Goal: Contribute content: Contribute content

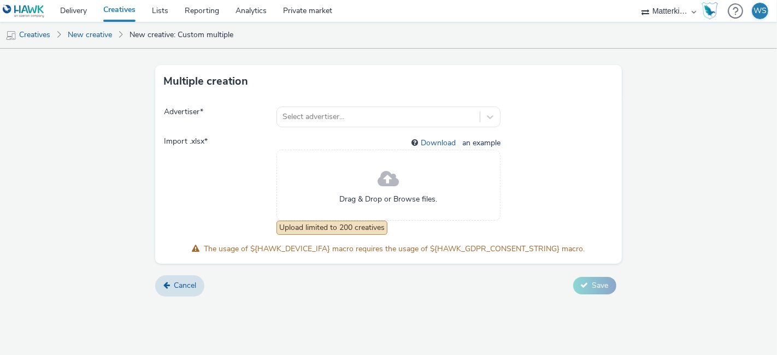
click at [390, 200] on span "Drag & Drop or Browse files." at bounding box center [389, 199] width 98 height 11
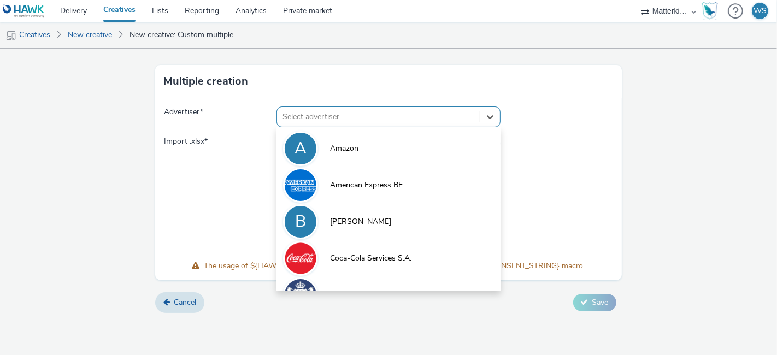
click at [391, 116] on div at bounding box center [379, 116] width 192 height 13
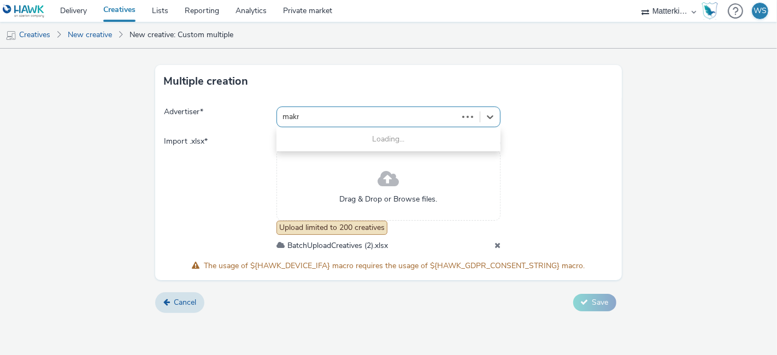
type input "makro"
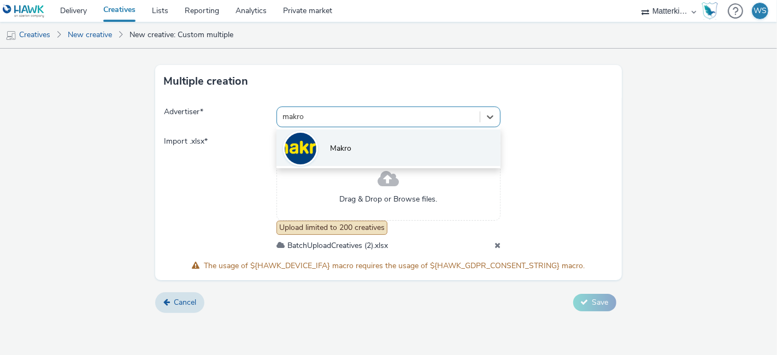
click at [362, 148] on li "Makro" at bounding box center [389, 148] width 225 height 37
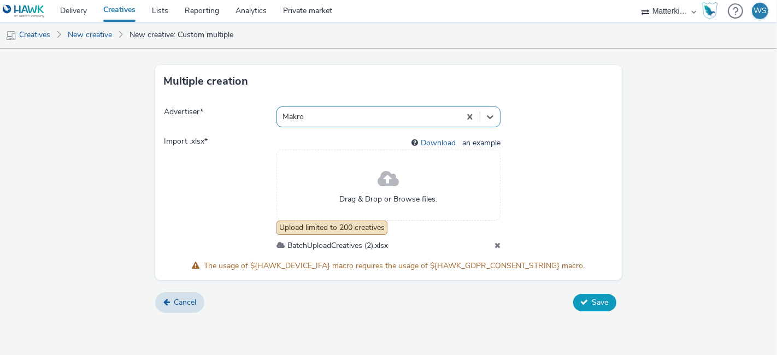
click at [591, 303] on button "Save" at bounding box center [595, 302] width 43 height 17
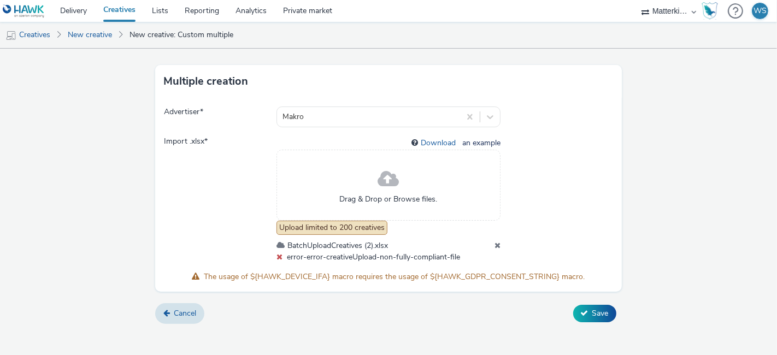
click at [400, 257] on span "error-error-creativeUpload-non-fully-compliant-file" at bounding box center [373, 257] width 173 height 10
click at [351, 252] on span "error-error-creativeUpload-non-fully-compliant-file" at bounding box center [373, 257] width 173 height 10
click at [325, 252] on span "error-error-creativeUpload-non-fully-compliant-file" at bounding box center [373, 257] width 173 height 10
click at [498, 243] on icon at bounding box center [498, 246] width 6 height 8
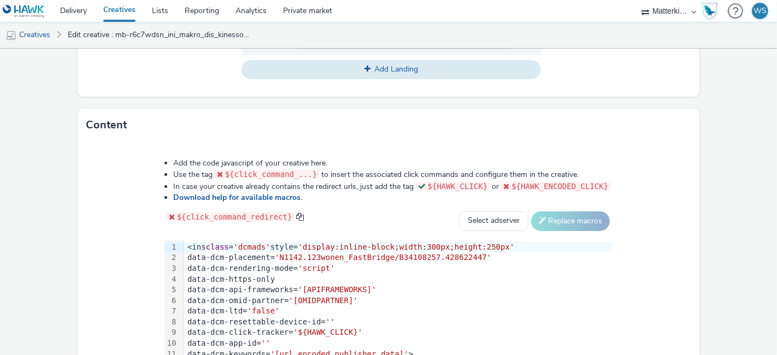
scroll to position [285, 0]
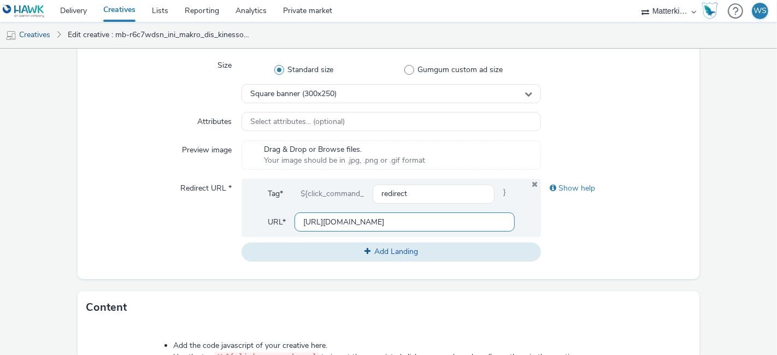
click at [393, 225] on input "[URL][DOMAIN_NAME]" at bounding box center [405, 222] width 220 height 19
click at [393, 225] on input "https://producten.makro.nl/" at bounding box center [405, 222] width 220 height 19
click at [388, 251] on span "Add Landing" at bounding box center [397, 252] width 44 height 10
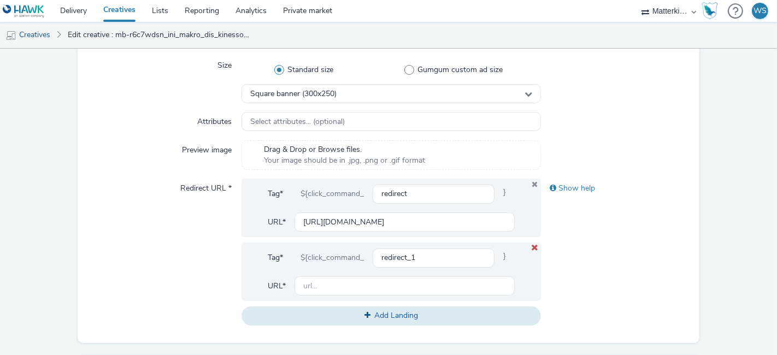
click at [531, 247] on icon at bounding box center [535, 248] width 9 height 7
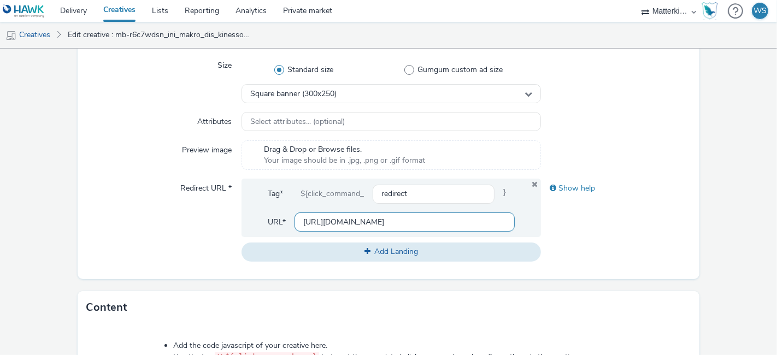
click at [388, 219] on input "https://producten.makro.nl/" at bounding box center [405, 222] width 220 height 19
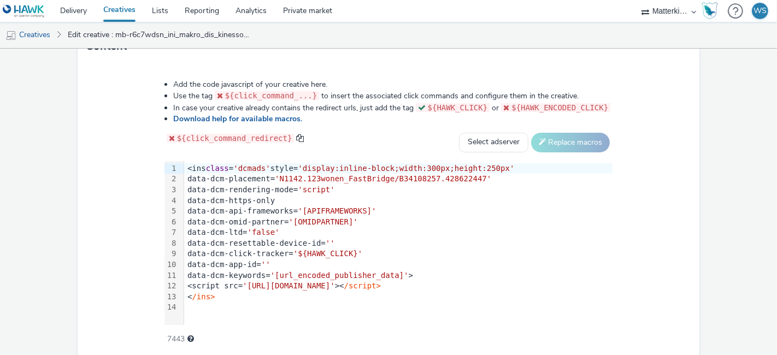
scroll to position [587, 0]
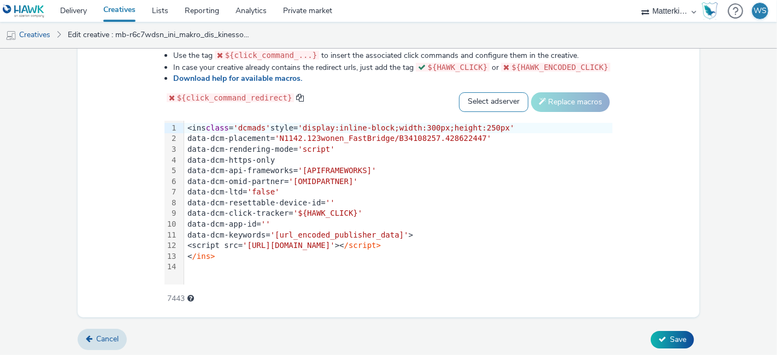
click at [472, 93] on select "Select adserver Sizmek DCM Adform Sting" at bounding box center [493, 102] width 69 height 20
click at [663, 91] on div "Add the code javascript of your creative here. Use the tag ${click_command_...}…" at bounding box center [389, 169] width 622 height 295
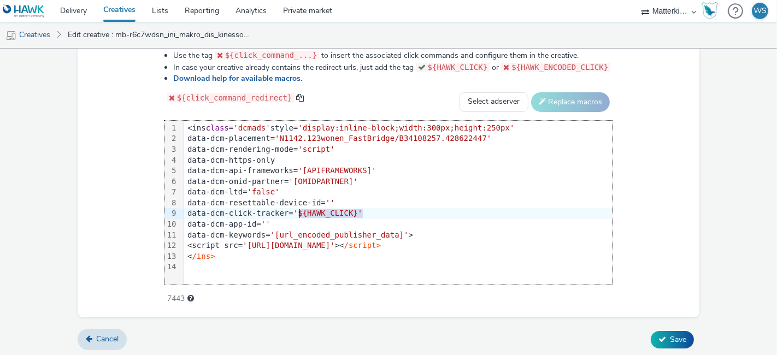
drag, startPoint x: 365, startPoint y: 211, endPoint x: 304, endPoint y: 209, distance: 61.3
click at [304, 209] on span "'${HAWK_CLICK}'" at bounding box center [328, 213] width 69 height 9
copy div "'${HAWK_CLICK}'"
drag, startPoint x: 207, startPoint y: 212, endPoint x: 365, endPoint y: 213, distance: 158.6
click at [365, 213] on div "data-dcm-click-tracker= '${HAWK_CLICK}'" at bounding box center [398, 213] width 429 height 11
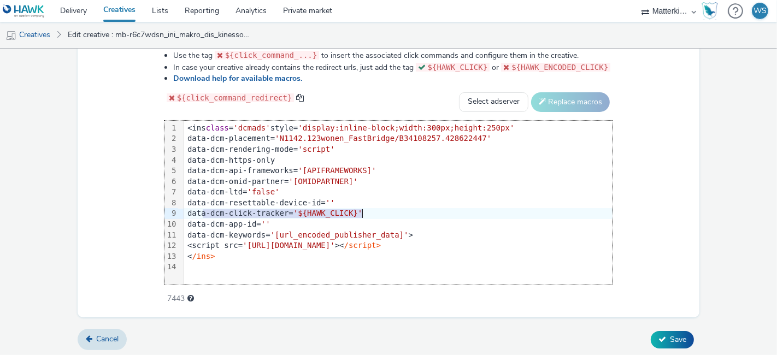
copy div "data-dcm-click-tracker= '${HAWK_CLICK}'"
